Goal: Information Seeking & Learning: Learn about a topic

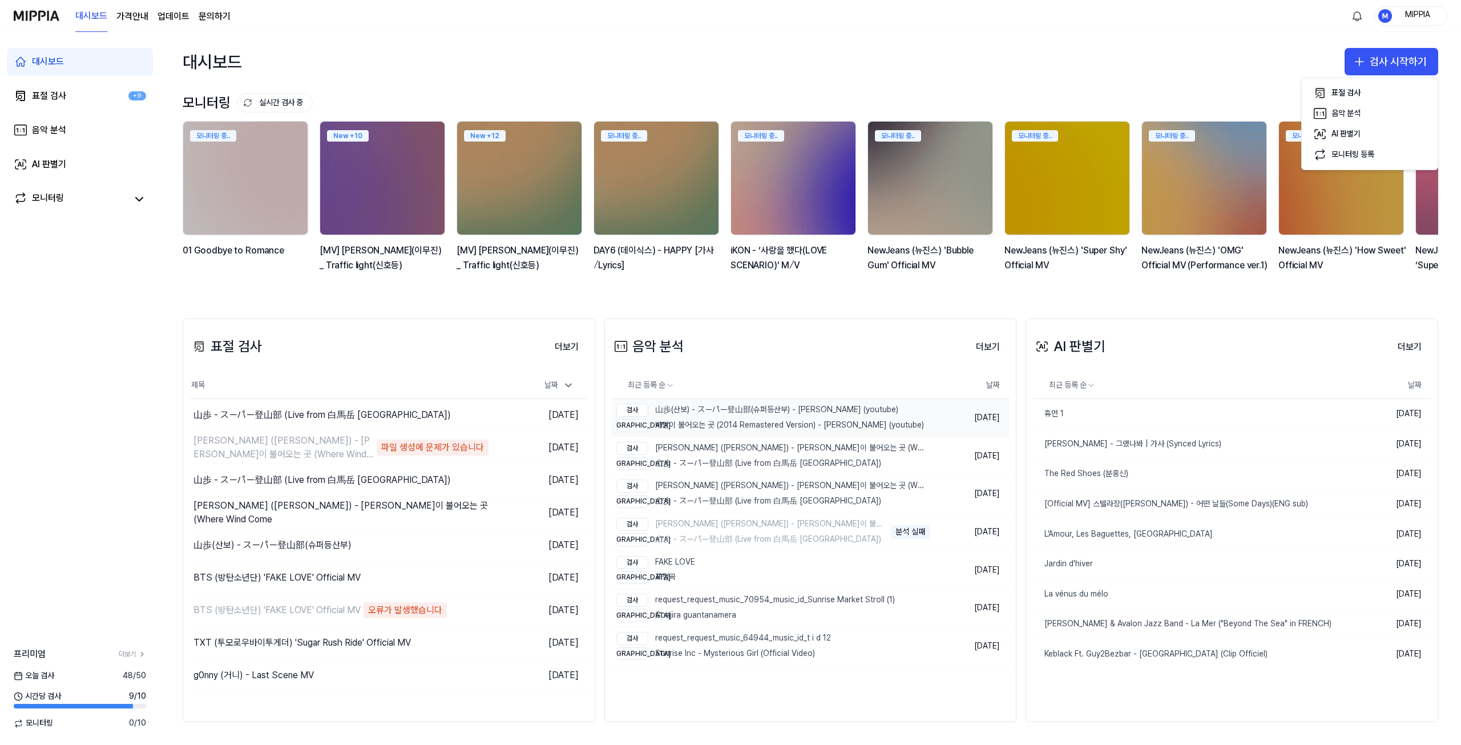
click at [753, 416] on div "검사 山歩(산보) - スーパー登山部(슈퍼등산부) - [PERSON_NAME] (youtube)" at bounding box center [770, 409] width 308 height 13
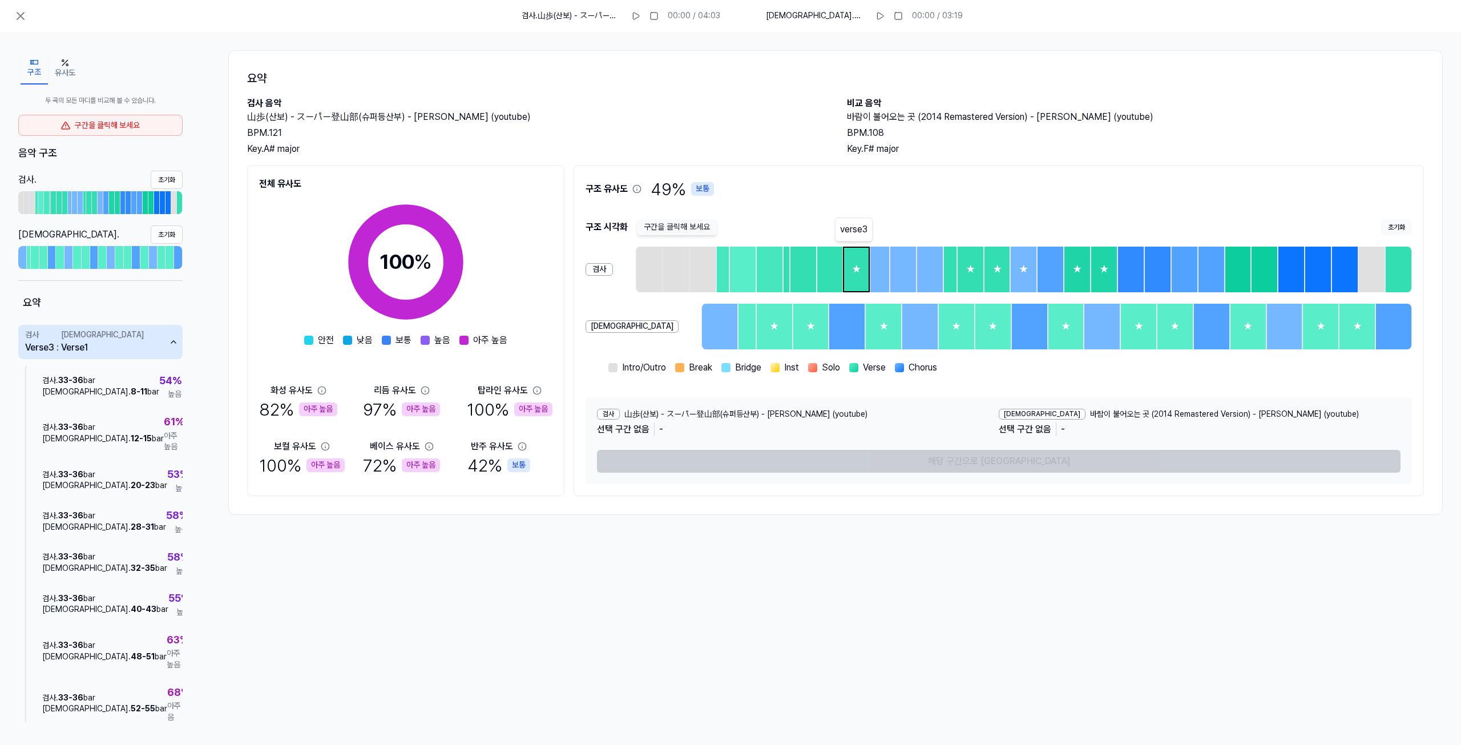
click at [852, 260] on div "★" at bounding box center [856, 269] width 25 height 43
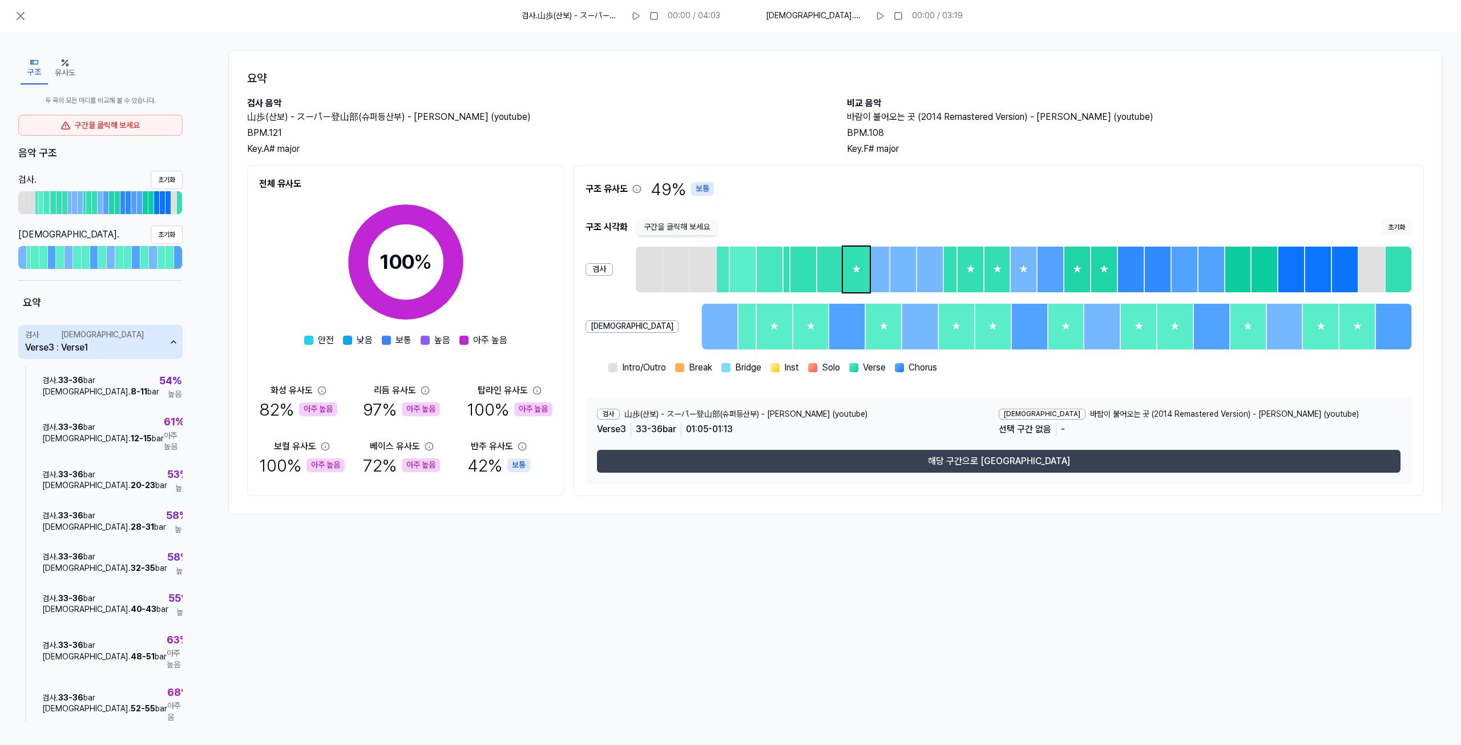
click at [889, 455] on button "해당 구간으로 [GEOGRAPHIC_DATA]" at bounding box center [998, 461] width 803 height 23
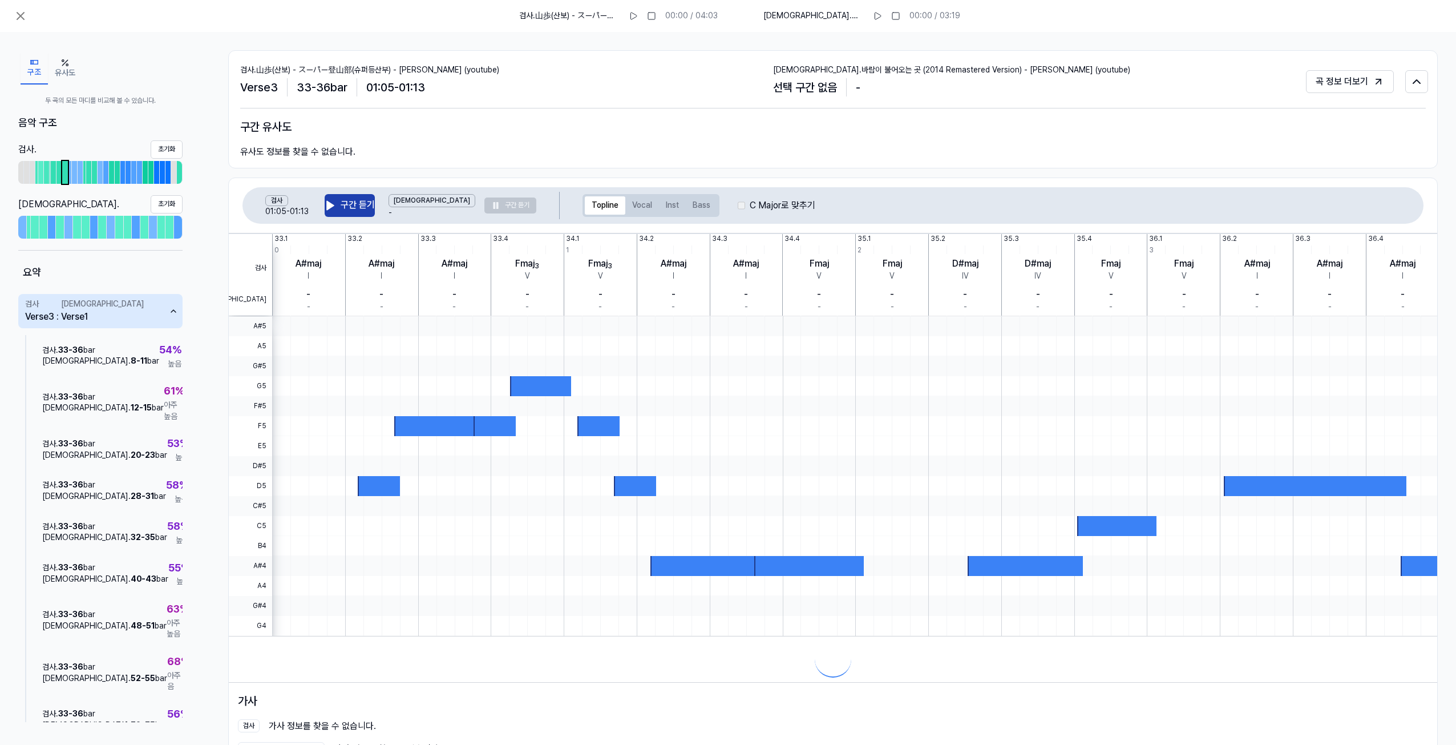
click at [343, 201] on button "구간 듣기" at bounding box center [350, 205] width 50 height 23
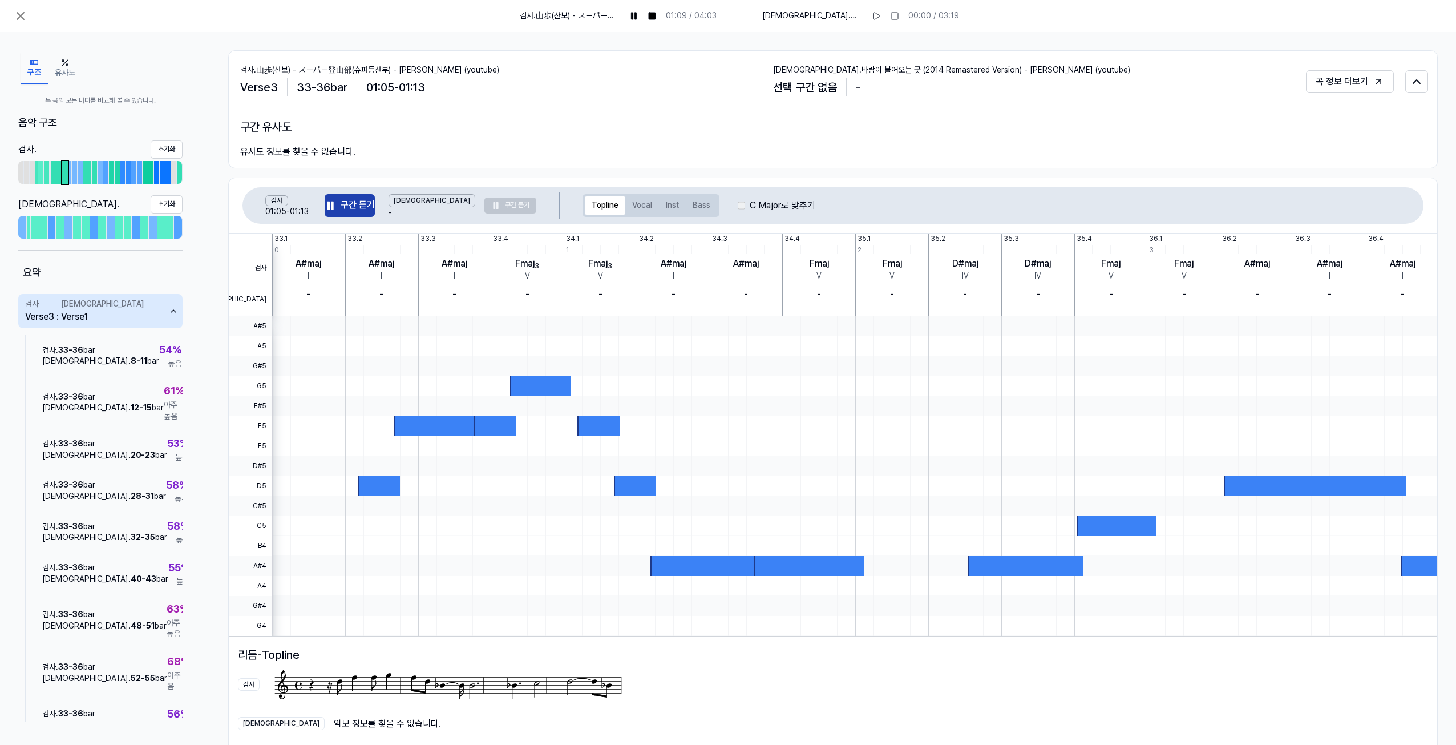
click at [359, 211] on button "구간 듣기" at bounding box center [350, 205] width 50 height 23
click at [31, 67] on button "구조" at bounding box center [34, 68] width 27 height 32
click at [26, 24] on button at bounding box center [20, 16] width 23 height 23
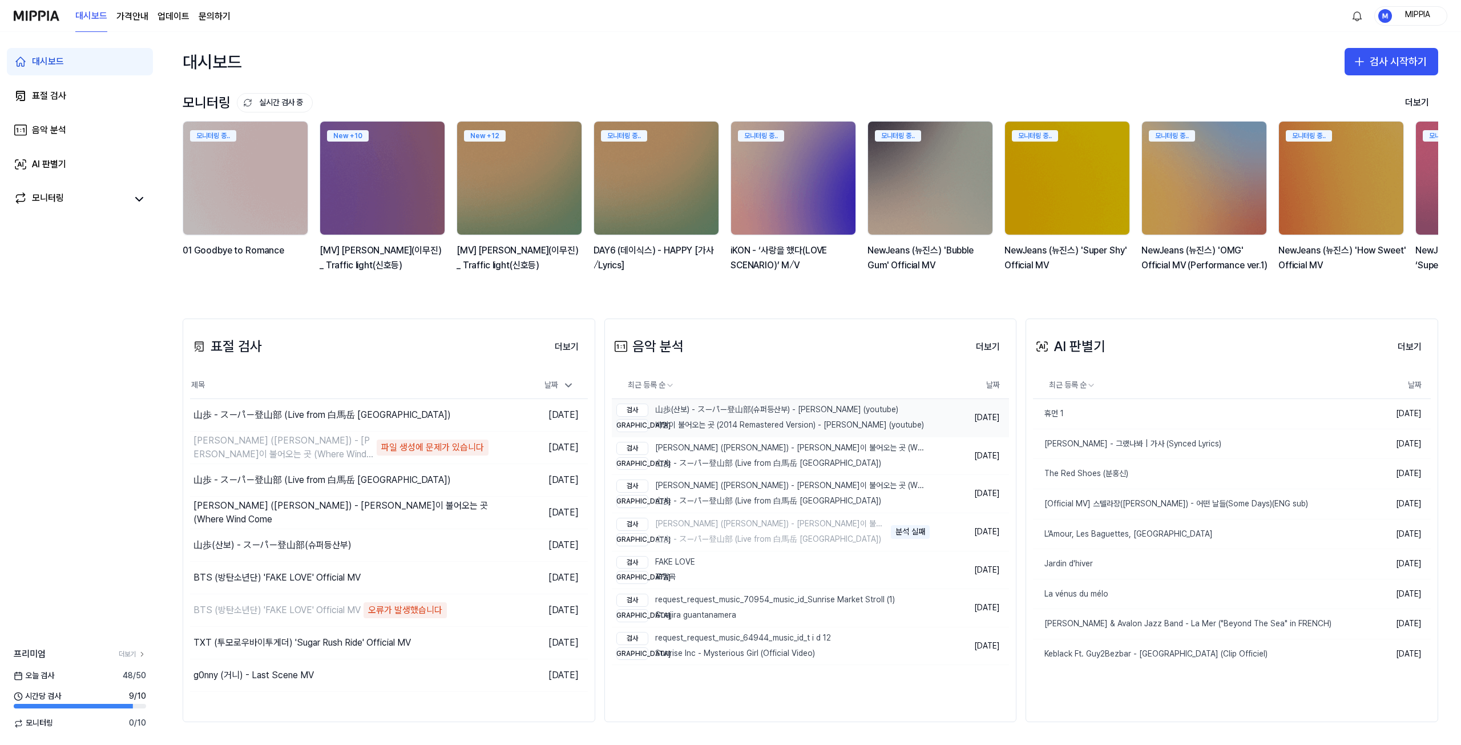
click at [710, 405] on div "검사 山歩(산보) - スーパー登山部(슈퍼등산부) - [PERSON_NAME] (youtube)" at bounding box center [770, 409] width 308 height 13
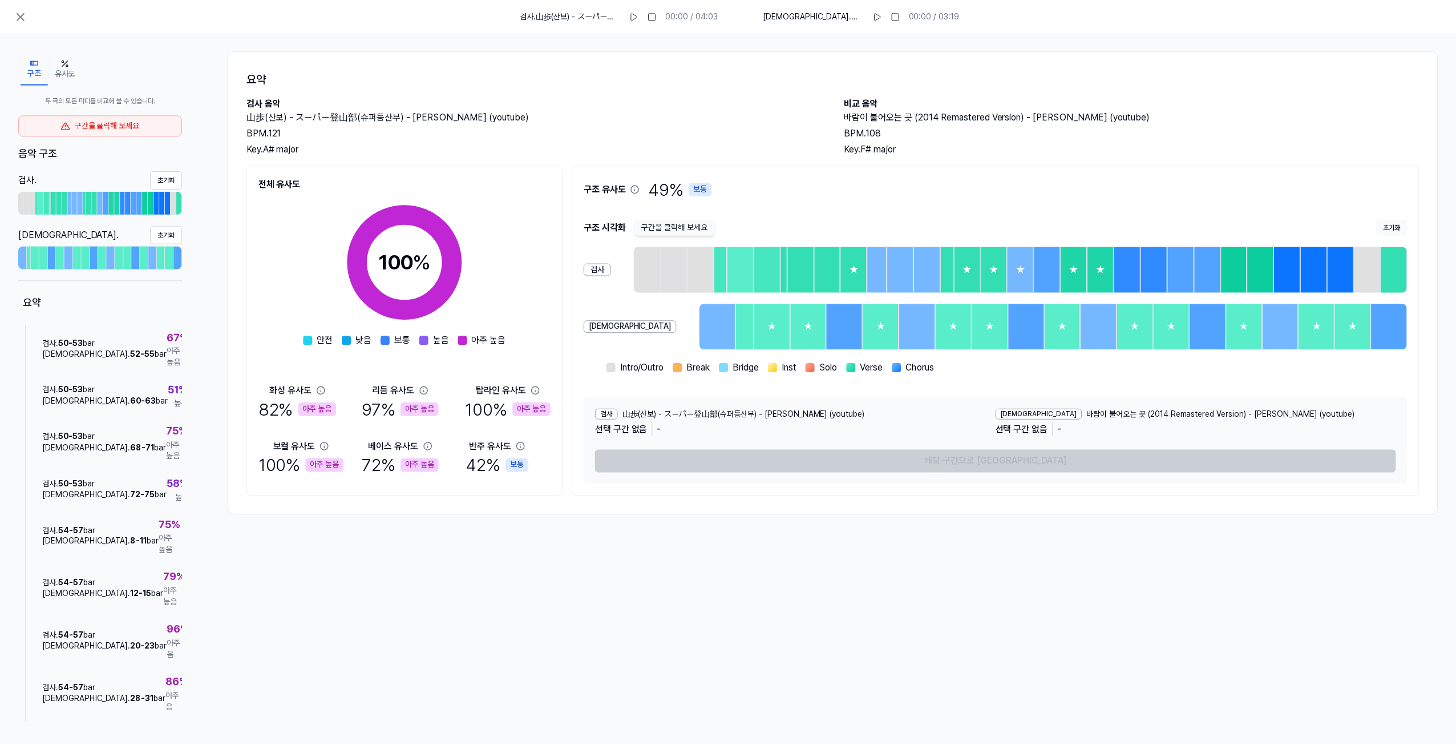
scroll to position [799, 0]
click at [140, 714] on div "검사 . 54 - 57 bar 비교 . 32 - 35 bar 100 % 아주 높음" at bounding box center [107, 740] width 149 height 52
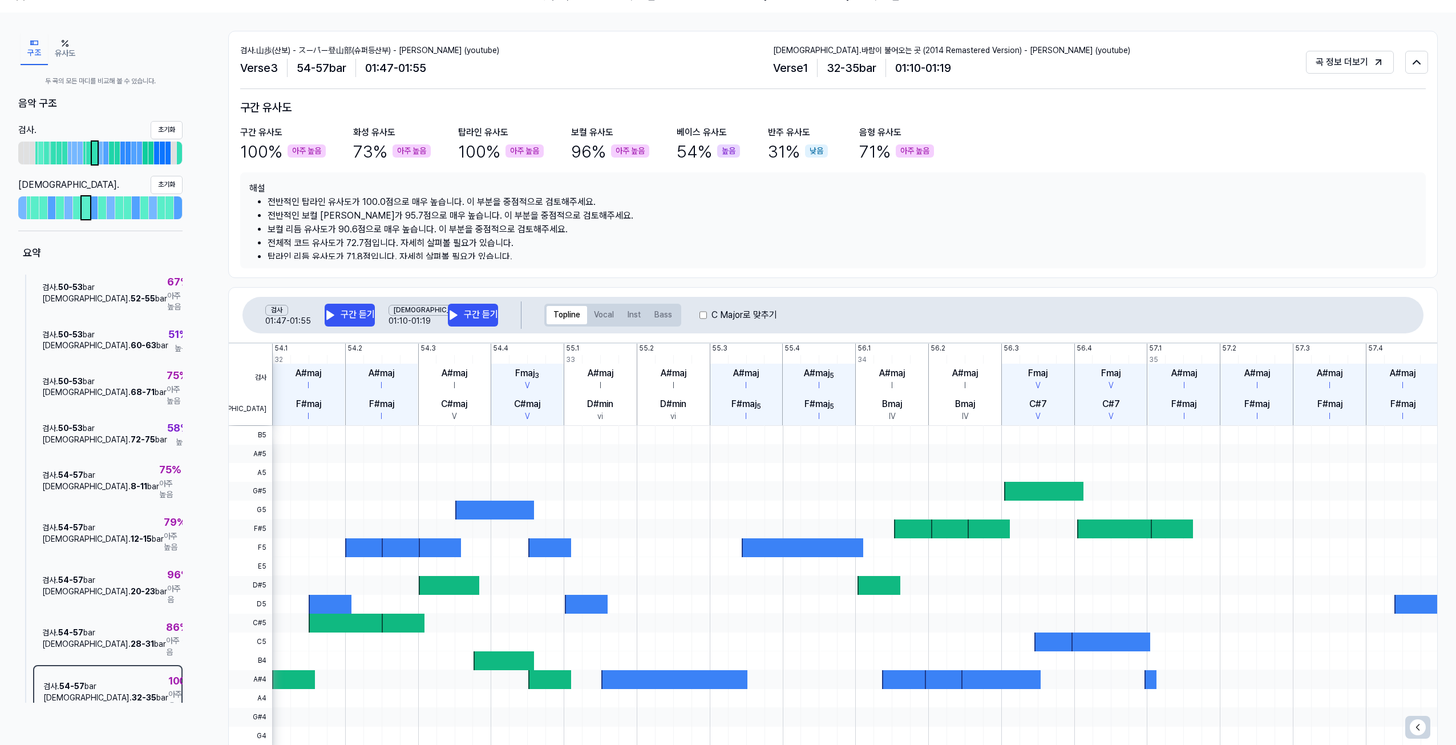
scroll to position [0, 0]
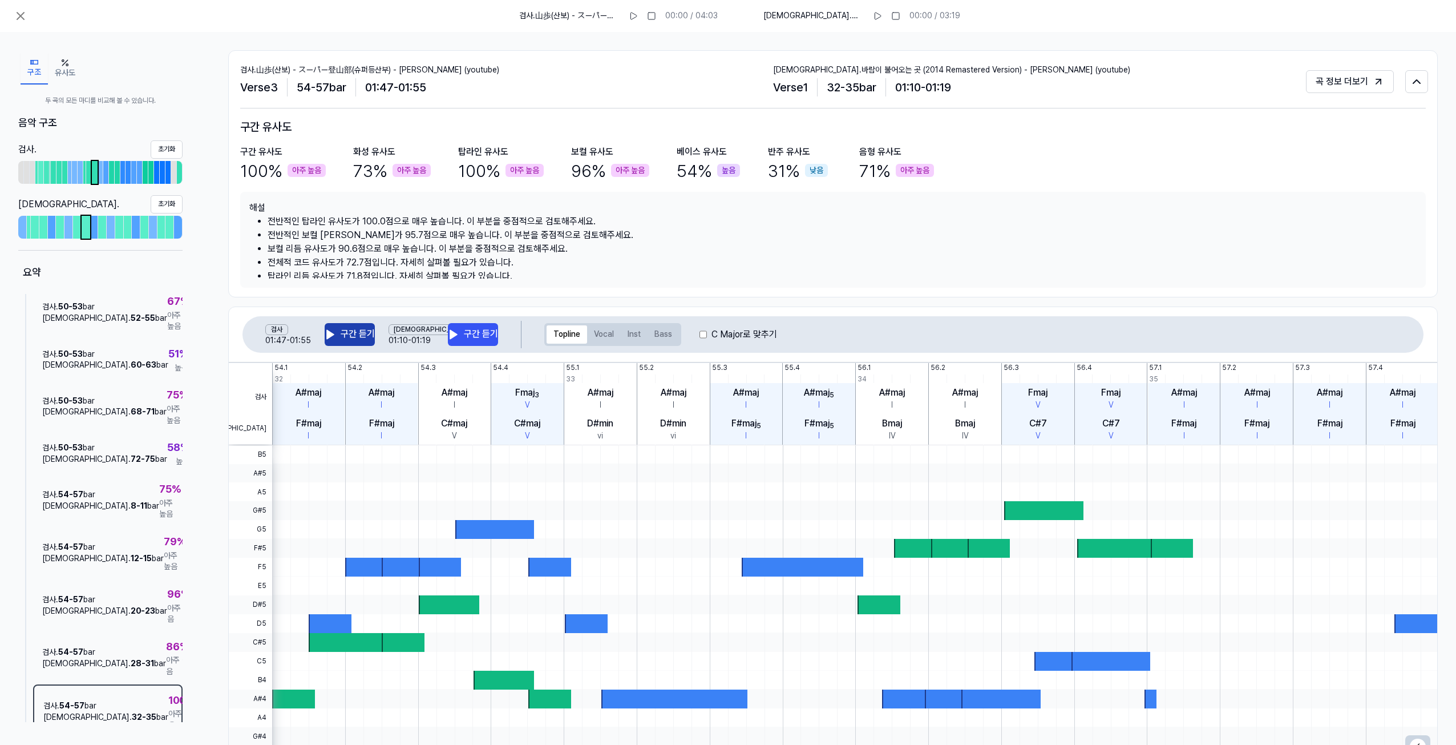
click at [343, 327] on button "구간 듣기" at bounding box center [350, 334] width 50 height 23
click at [344, 327] on button "구간 듣기" at bounding box center [350, 334] width 50 height 23
click at [490, 329] on button "구간 듣기" at bounding box center [473, 334] width 50 height 23
click at [607, 337] on button "Vocal" at bounding box center [604, 334] width 34 height 18
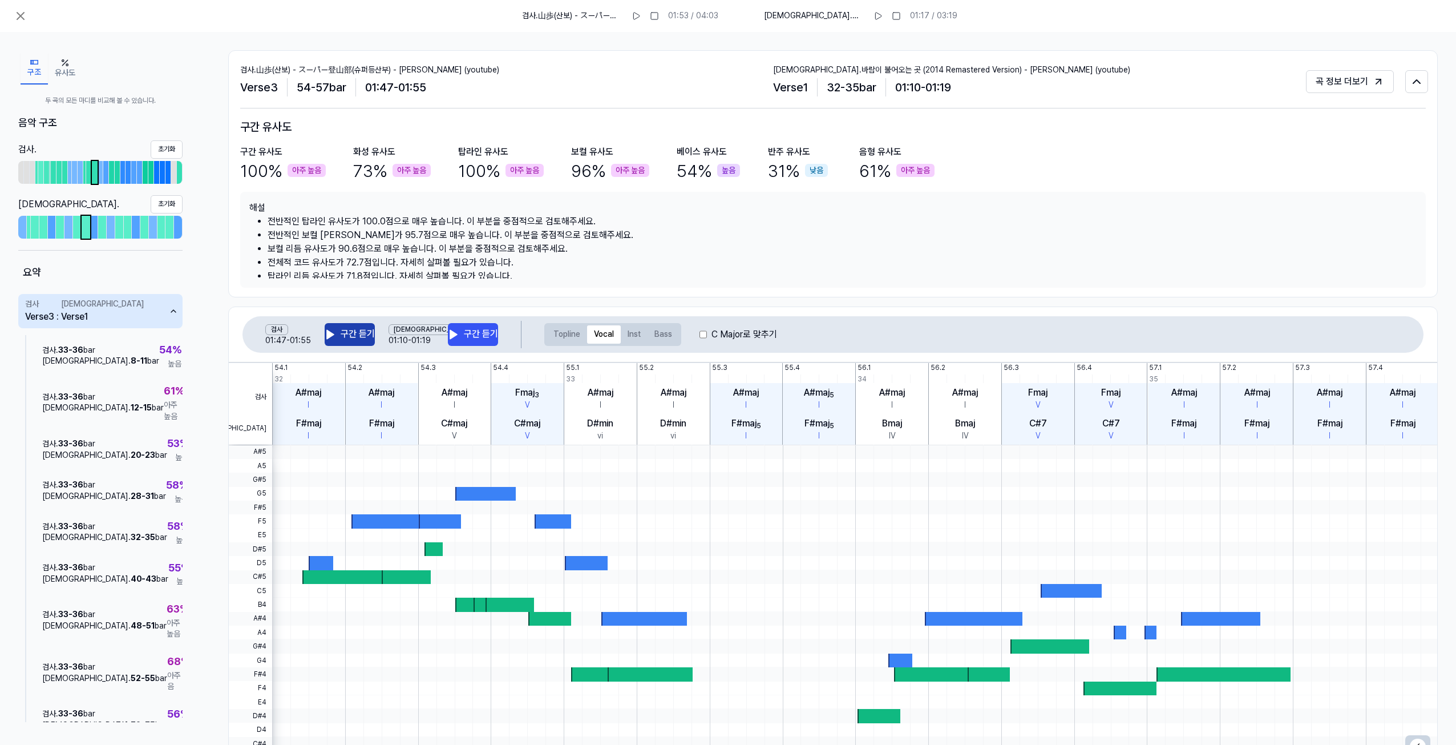
click at [330, 334] on icon at bounding box center [330, 334] width 7 height 9
click at [348, 334] on button "구간 듣기" at bounding box center [350, 334] width 50 height 23
click at [473, 335] on button "구간 듣기" at bounding box center [473, 334] width 50 height 23
click at [18, 14] on icon at bounding box center [20, 16] width 7 height 7
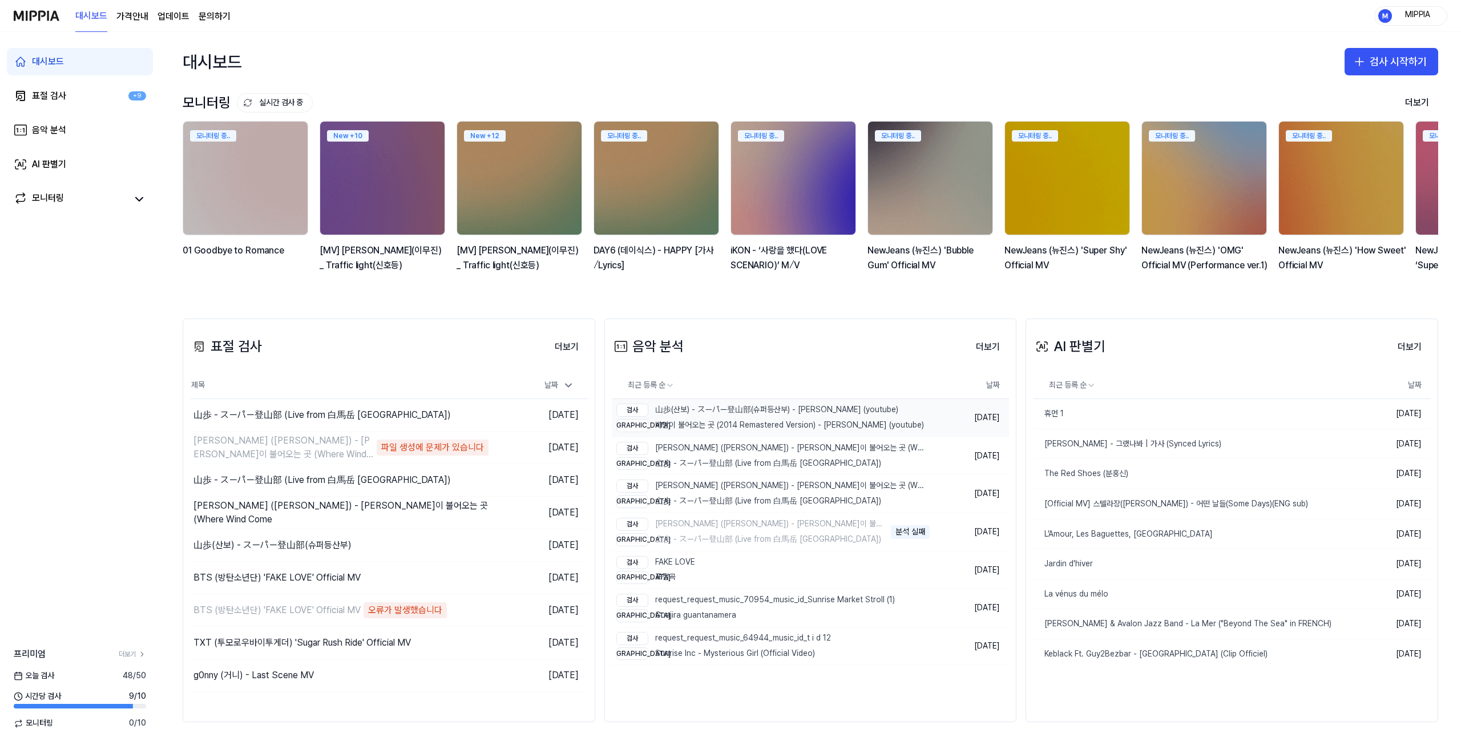
click at [718, 426] on div "비교 바람이 불어오는 곳 (2014 Remastered Version) - [PERSON_NAME] (youtube)" at bounding box center [770, 425] width 308 height 13
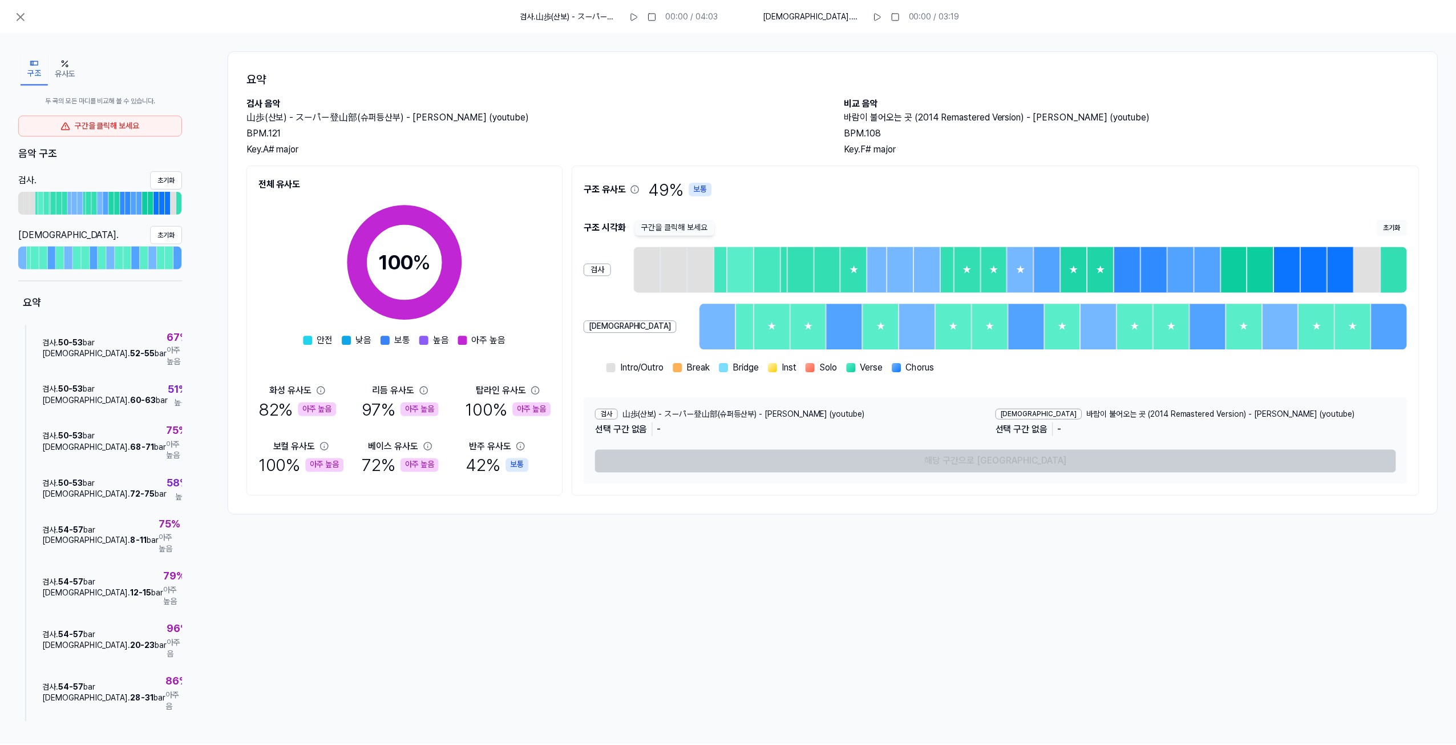
scroll to position [799, 0]
click at [167, 721] on span "100 %" at bounding box center [180, 729] width 26 height 17
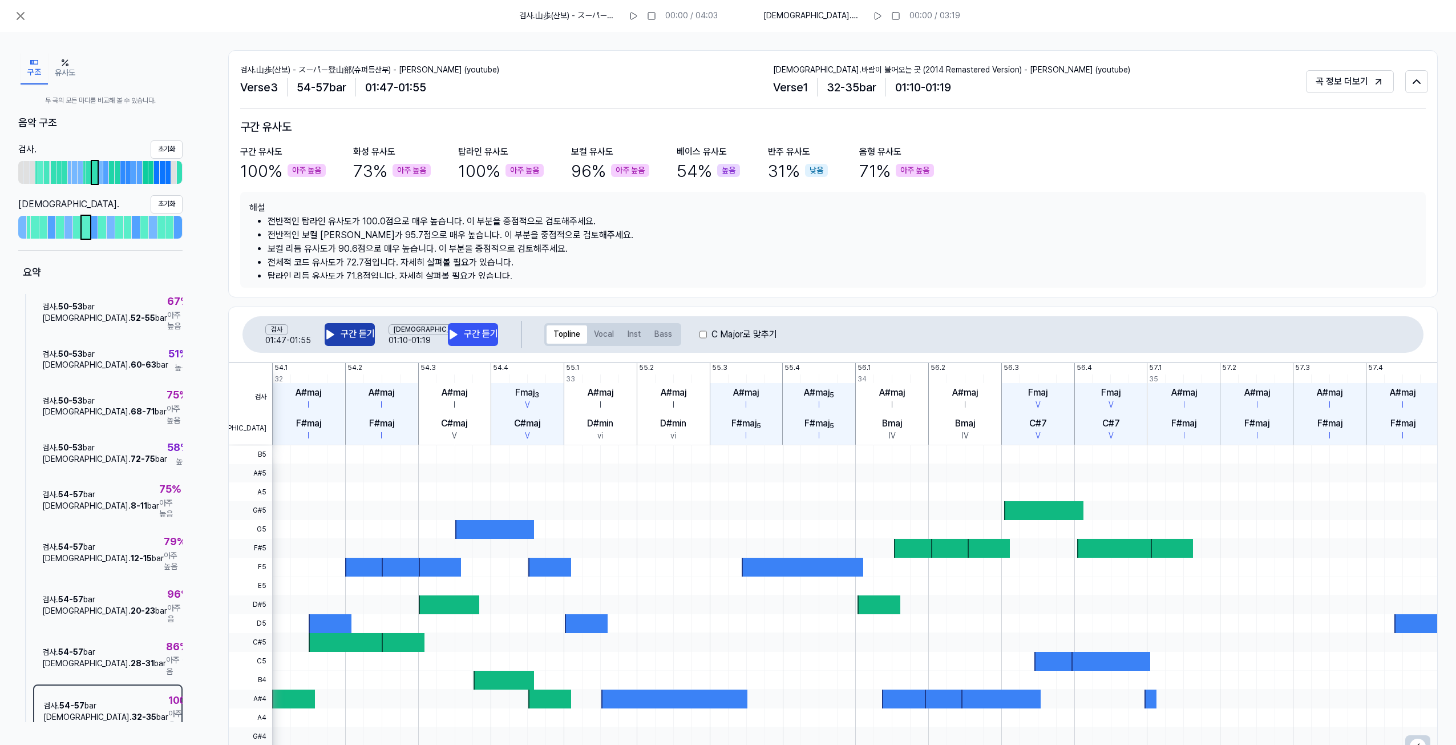
click at [354, 337] on button "구간 듣기" at bounding box center [350, 334] width 50 height 23
click at [471, 338] on button "구간 듣기" at bounding box center [473, 334] width 50 height 23
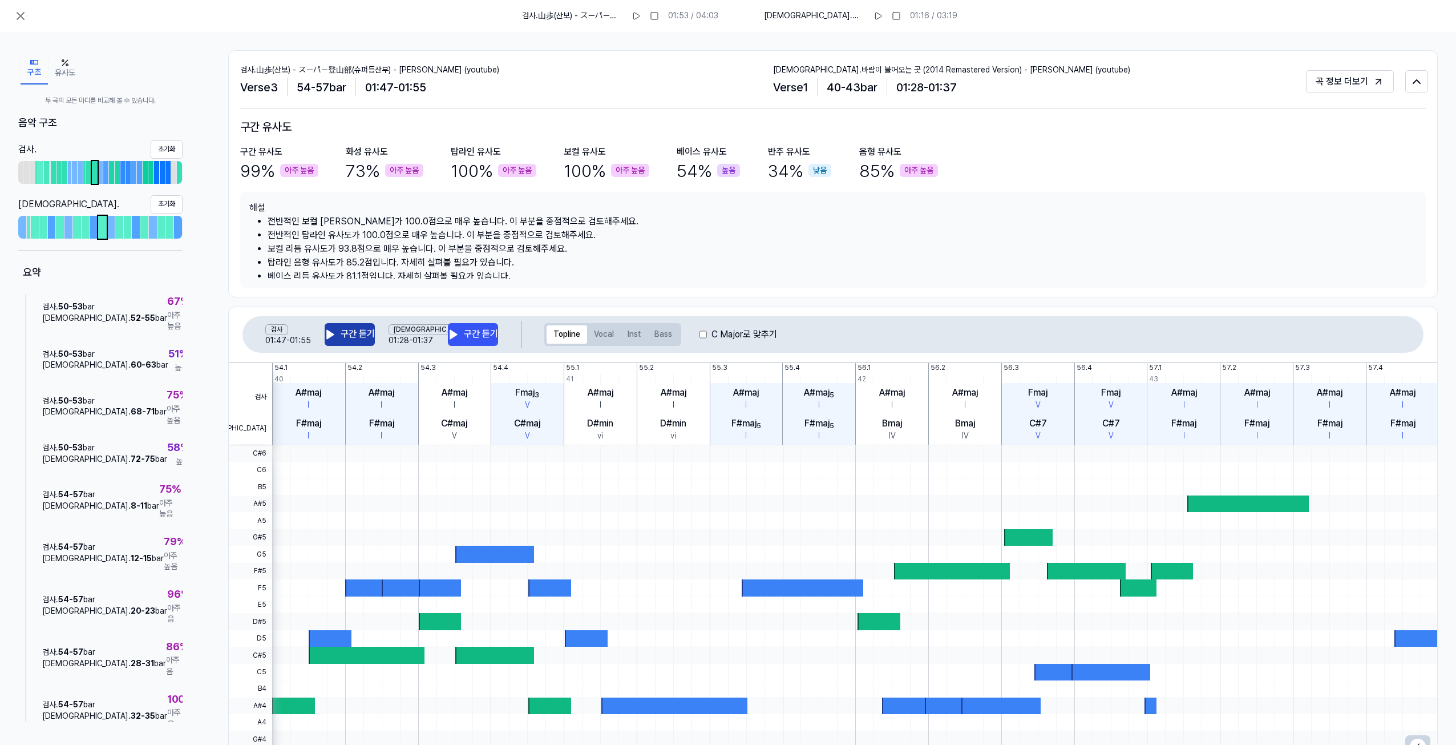
click at [365, 332] on button "구간 듣기" at bounding box center [350, 334] width 50 height 23
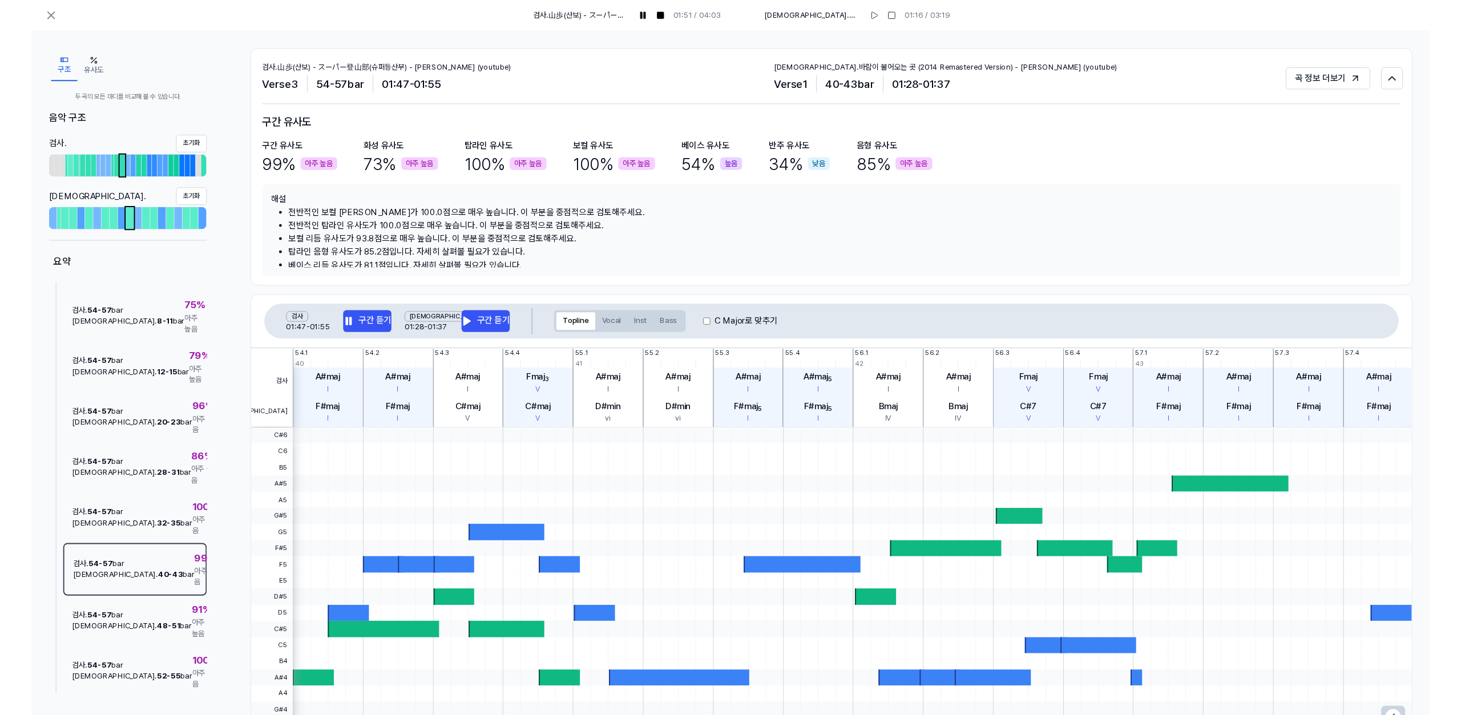
scroll to position [971, 0]
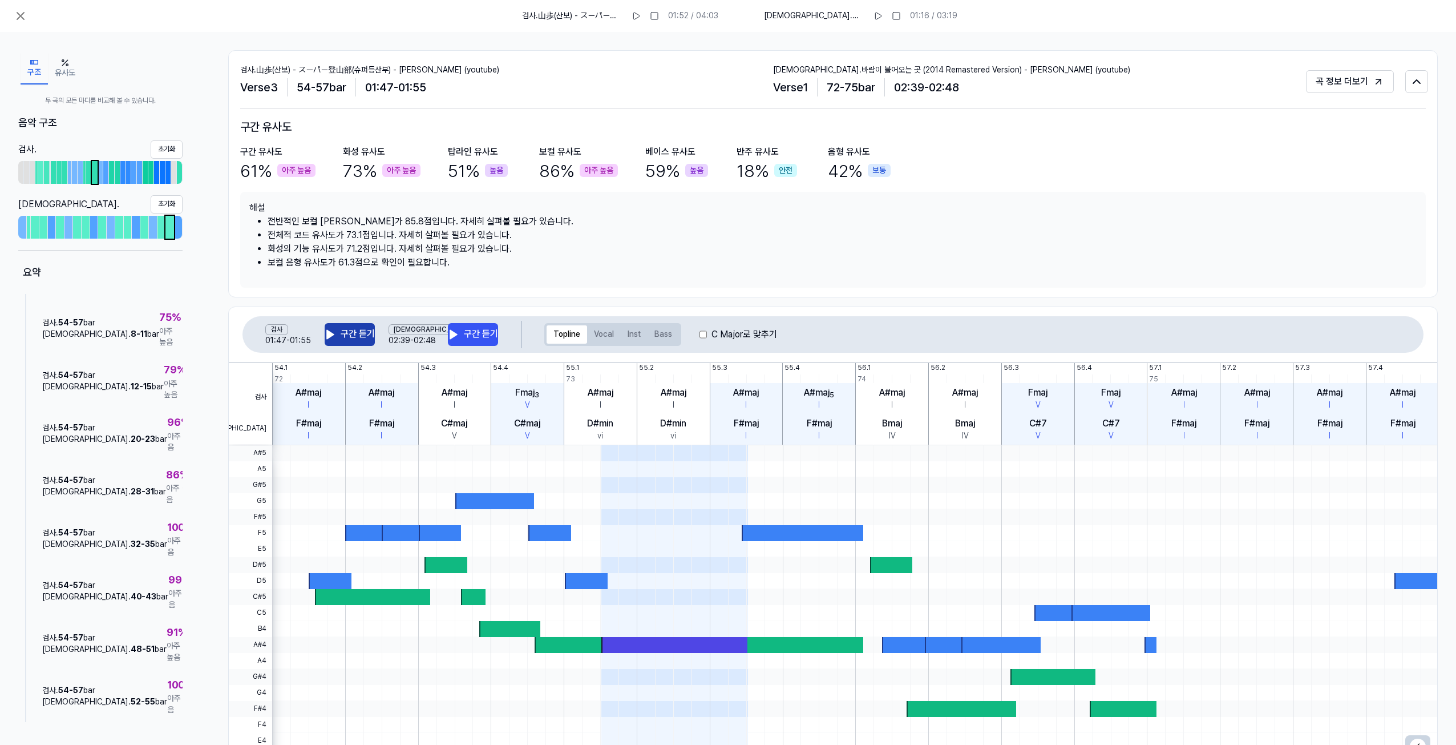
click at [355, 334] on button "구간 듣기" at bounding box center [350, 334] width 50 height 23
click at [479, 330] on button "구간 듣기" at bounding box center [473, 334] width 50 height 23
click at [17, 14] on icon at bounding box center [21, 16] width 14 height 14
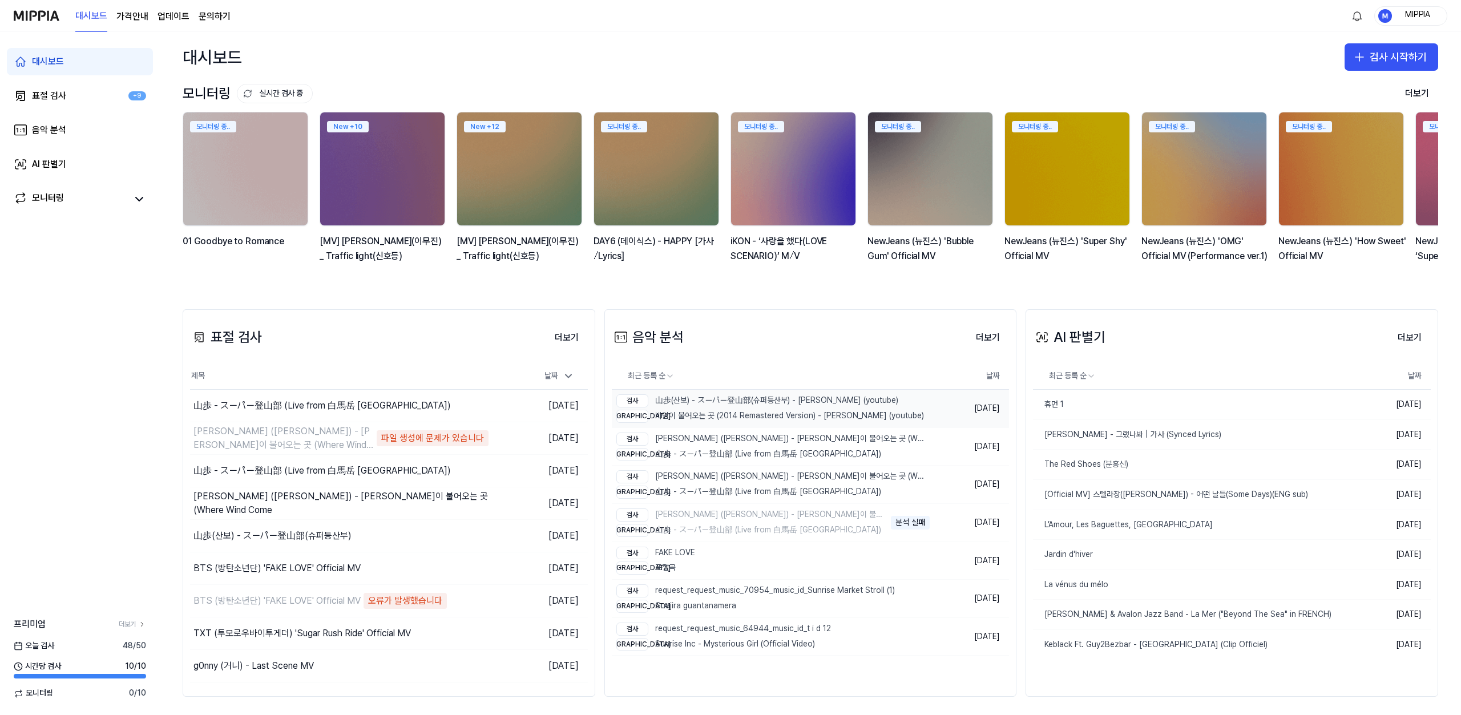
click at [749, 409] on div "검사 山歩(산보) - スーパー登山部(슈퍼등산부) - [PERSON_NAME] (youtube) 비교 바람이 불어오는 곳 (2014 Remast…" at bounding box center [770, 409] width 308 height 38
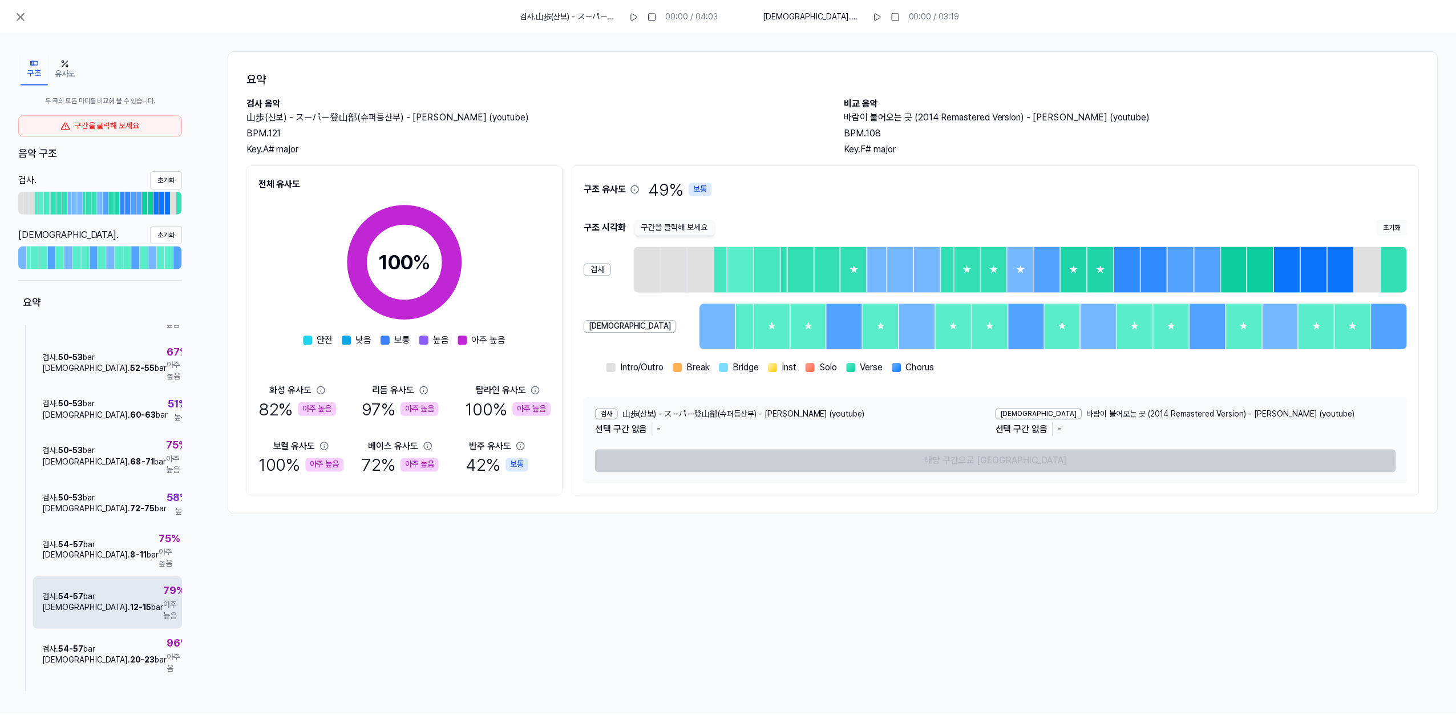
scroll to position [799, 0]
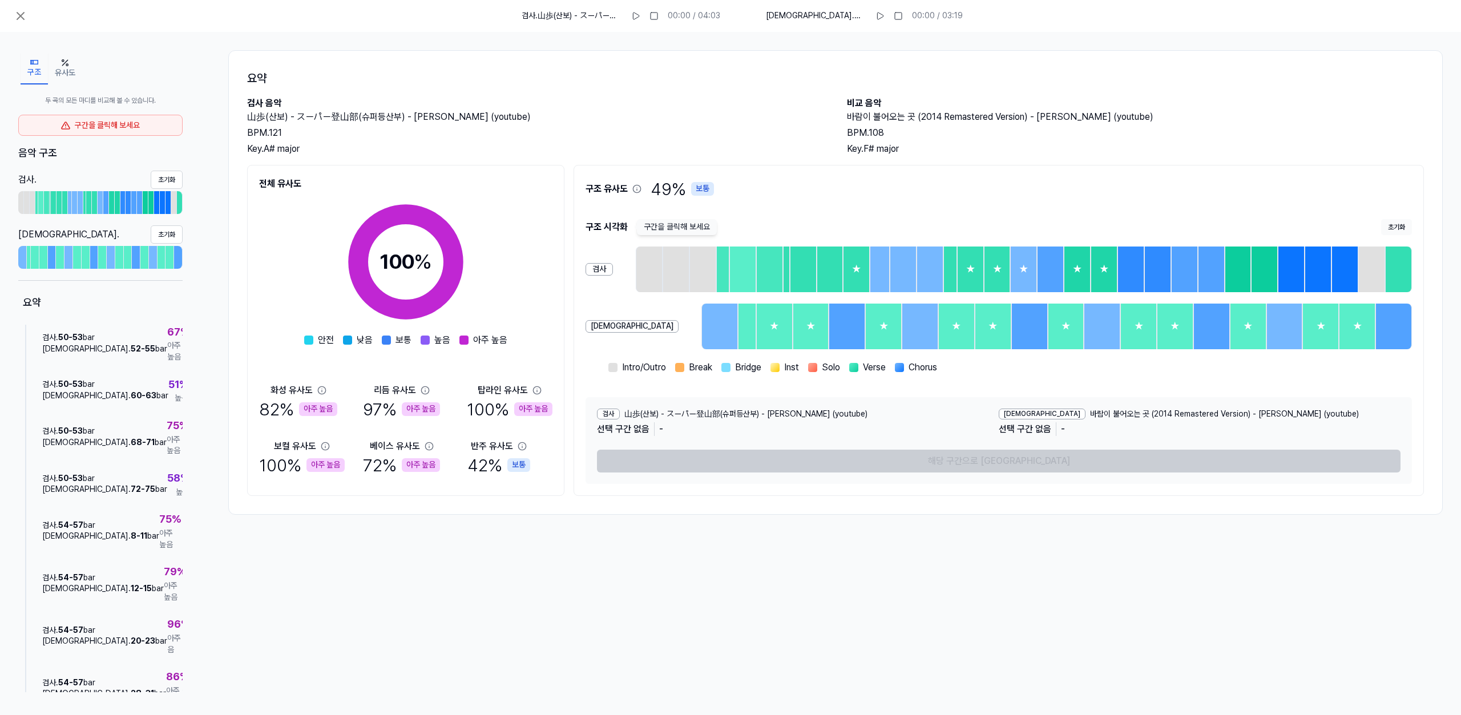
click at [167, 721] on span "100 %" at bounding box center [180, 729] width 26 height 17
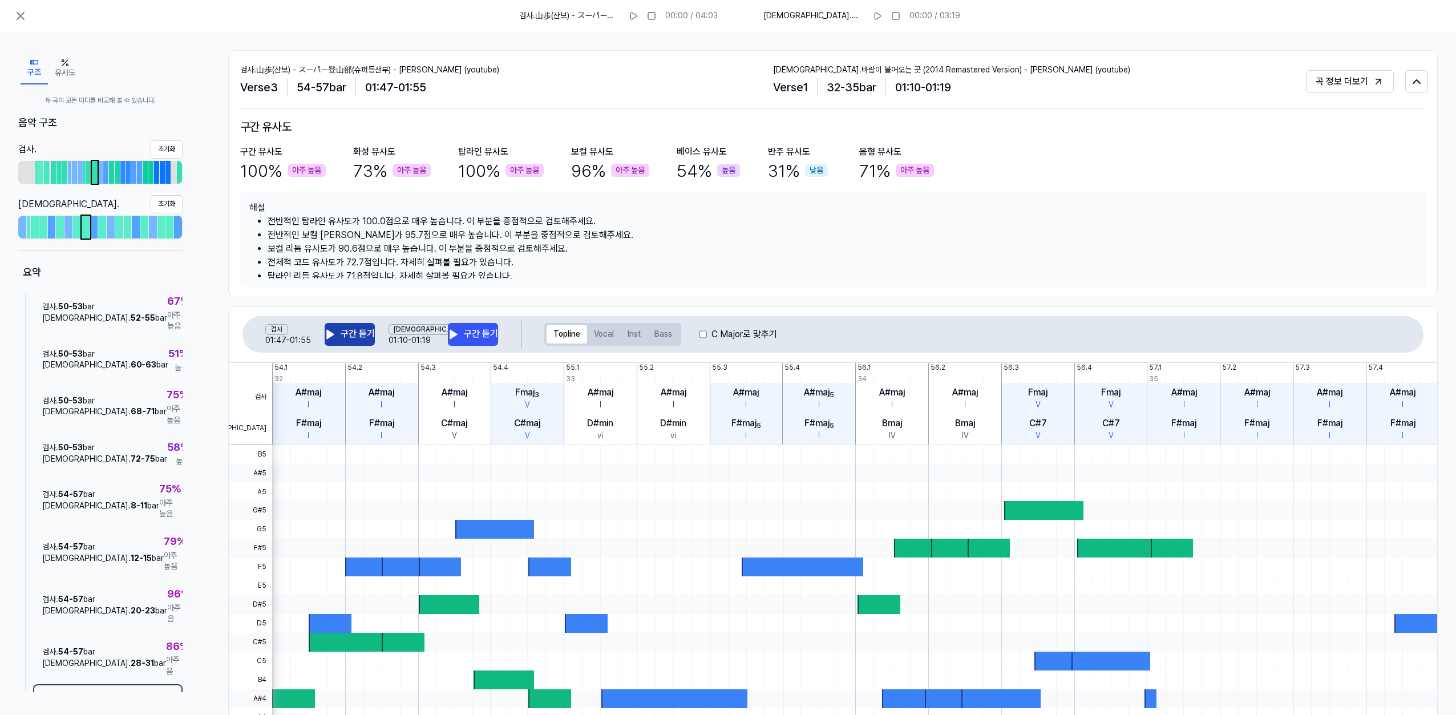
click at [363, 335] on button "구간 듣기" at bounding box center [350, 334] width 50 height 23
click at [464, 337] on button "구간 듣기" at bounding box center [473, 334] width 50 height 23
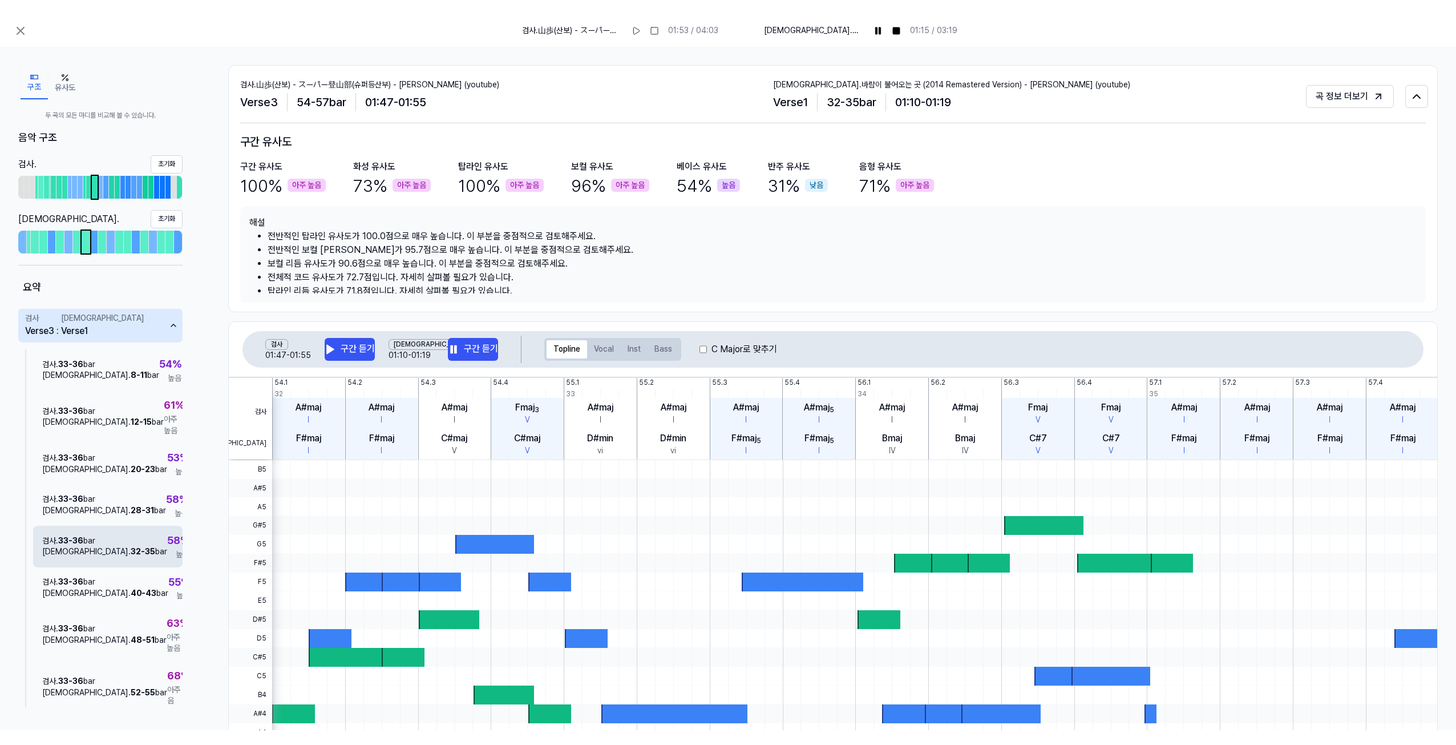
scroll to position [0, 0]
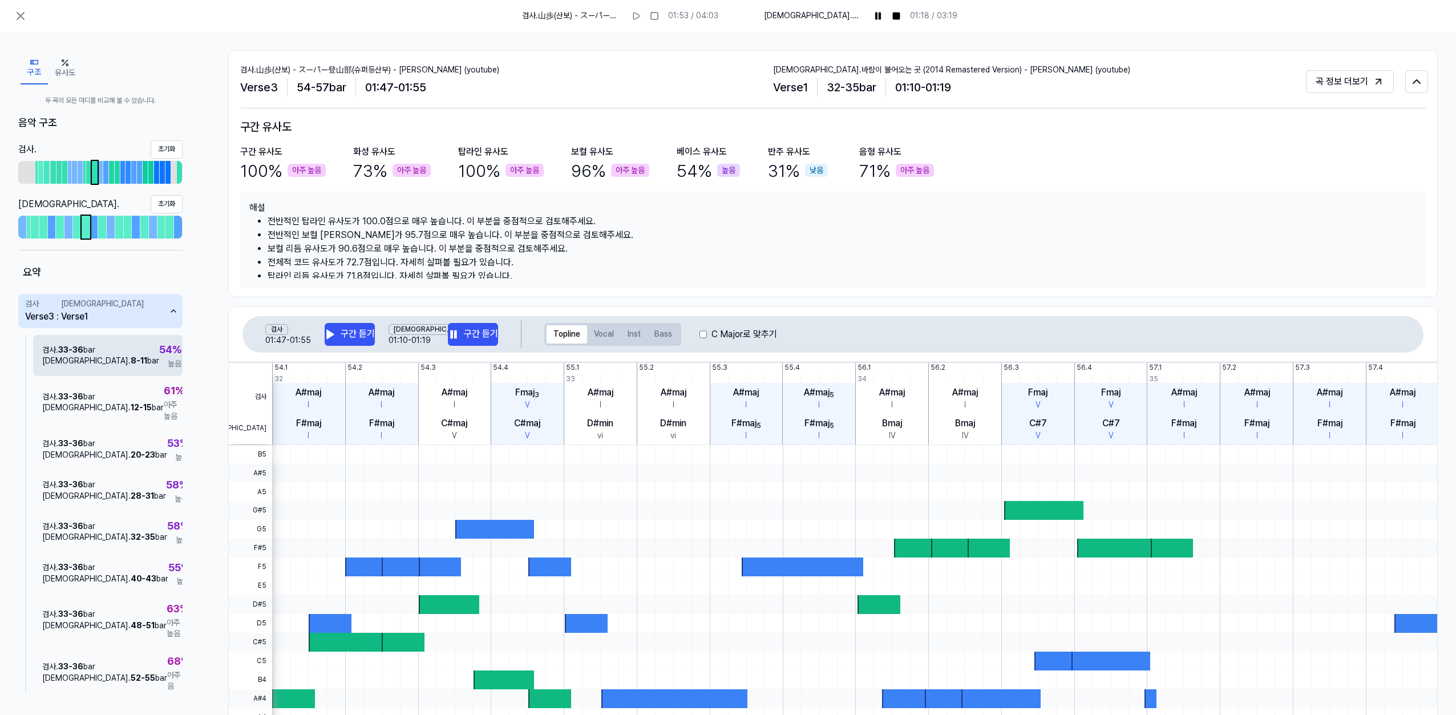
click at [129, 360] on div "검사 . 33 - 36 bar 비교 . 8 - 11 bar 54 % 높음" at bounding box center [107, 355] width 149 height 41
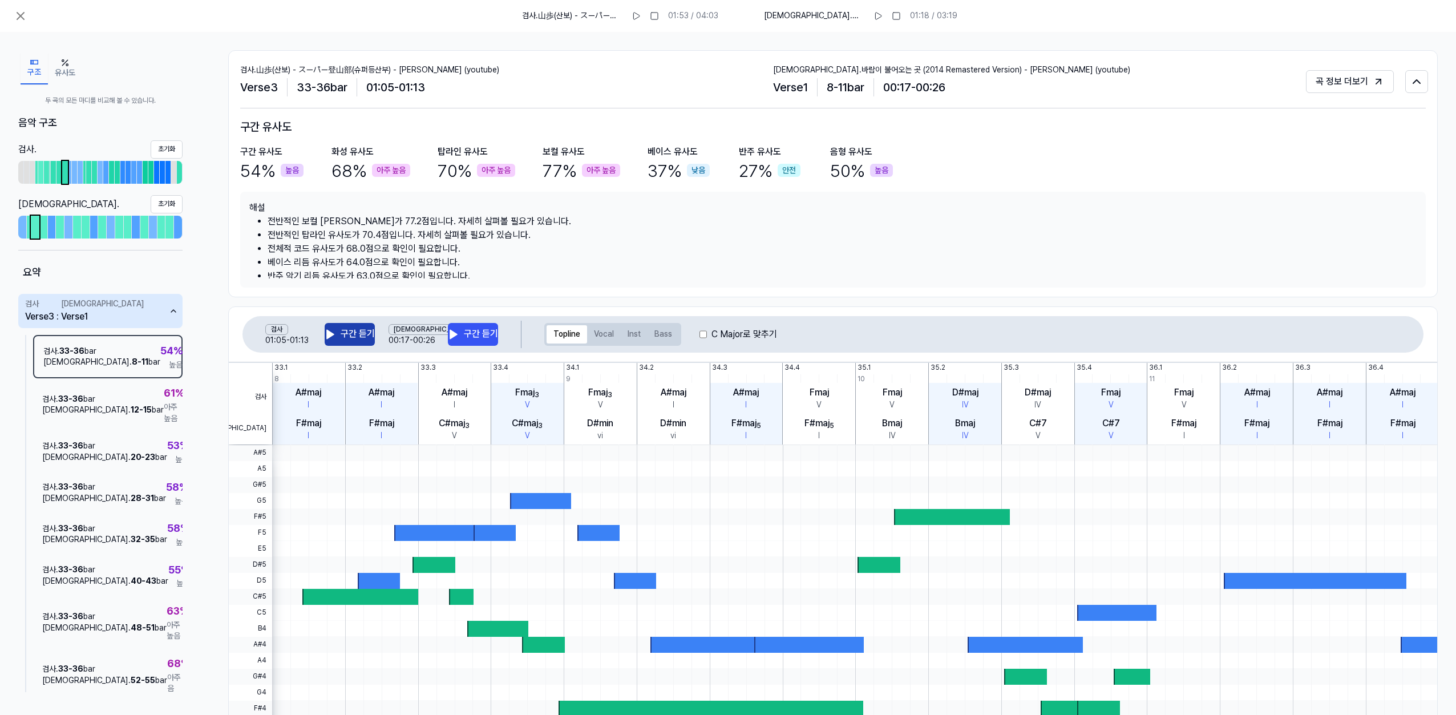
click at [350, 337] on button "구간 듣기" at bounding box center [350, 334] width 50 height 23
click at [465, 334] on button "구간 듣기" at bounding box center [473, 334] width 50 height 23
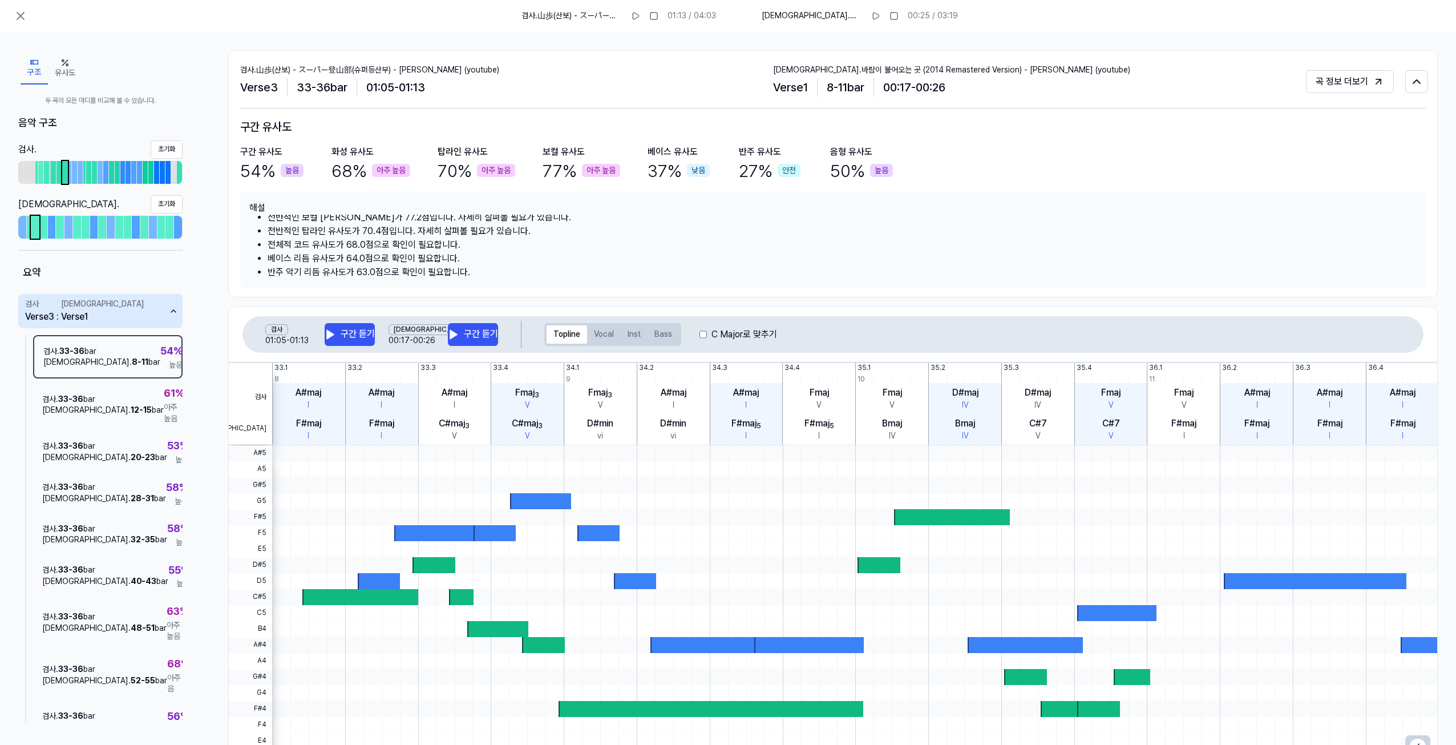
scroll to position [5, 0]
